Goal: Task Accomplishment & Management: Manage account settings

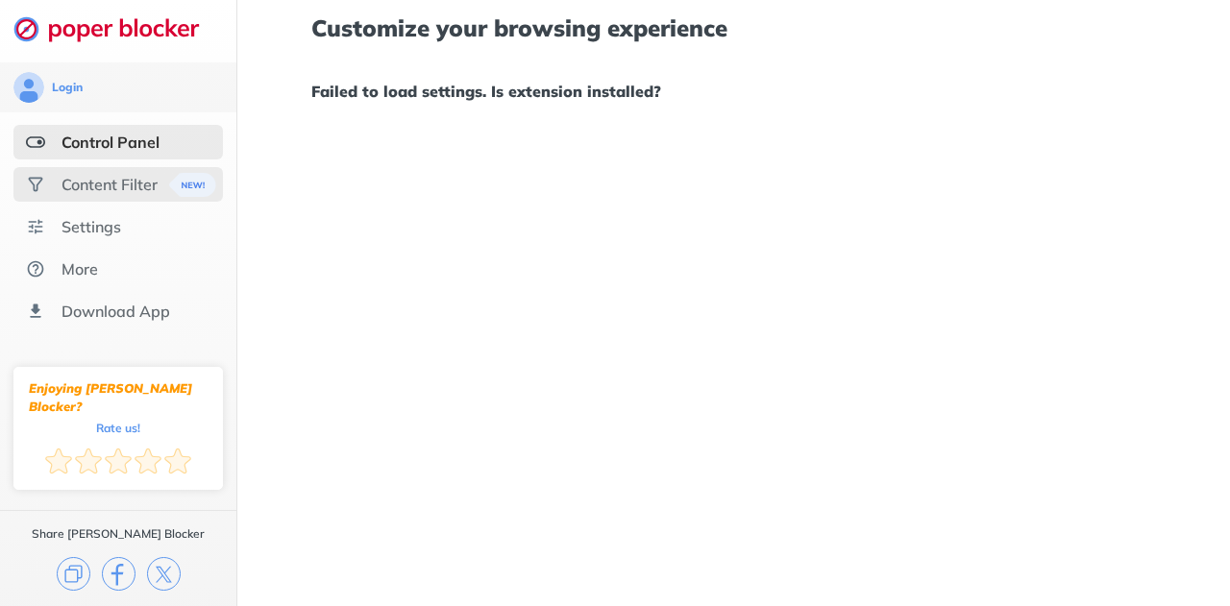
click at [100, 197] on div "Content Filter" at bounding box center [118, 184] width 210 height 35
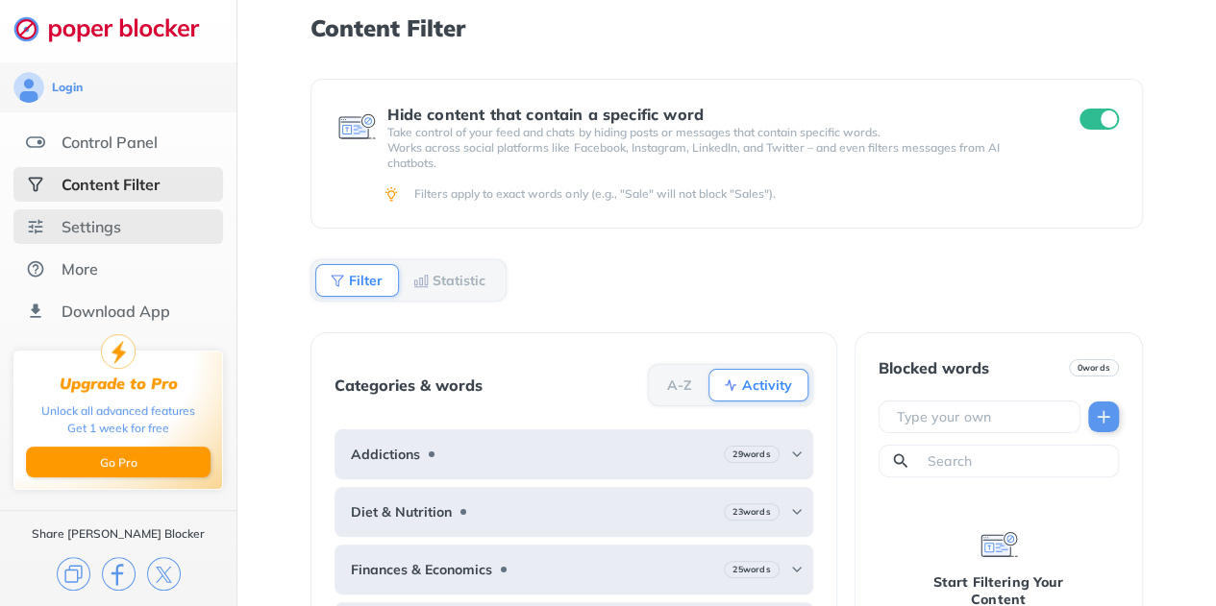
click at [137, 225] on div "Settings" at bounding box center [118, 227] width 210 height 35
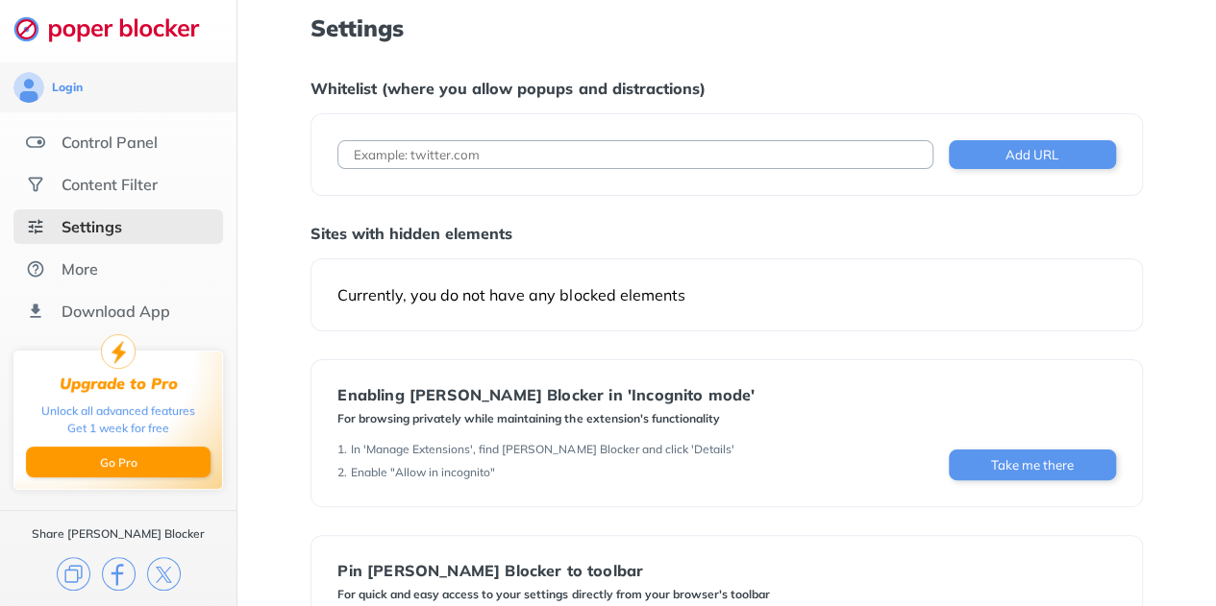
click at [398, 158] on input at bounding box center [634, 154] width 595 height 29
type input "[DOMAIN_NAME]"
click at [976, 152] on button "Add URL" at bounding box center [1032, 154] width 167 height 29
